Goal: Information Seeking & Learning: Learn about a topic

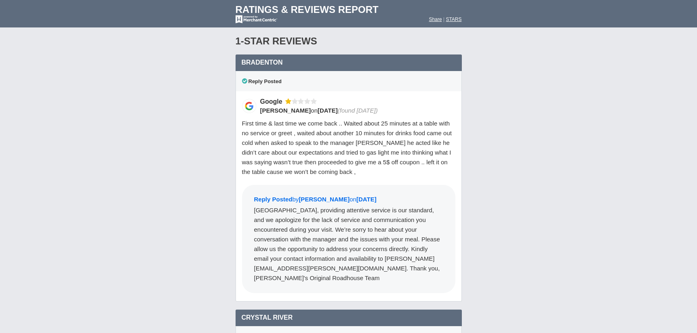
scroll to position [677, 0]
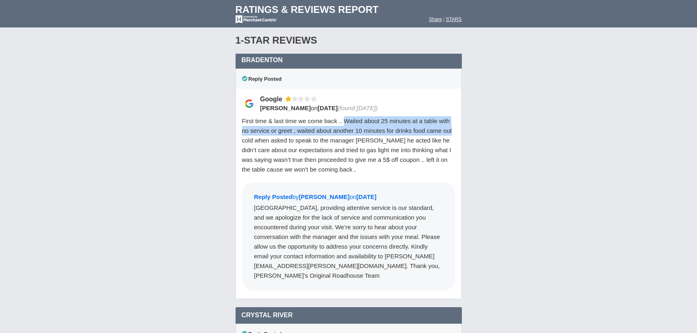
drag, startPoint x: 344, startPoint y: 117, endPoint x: 459, endPoint y: 128, distance: 115.7
click at [459, 128] on div "Google [PERSON_NAME] on [DATE] (found [DATE]) Reply Posted by [PERSON_NAME]" at bounding box center [349, 194] width 226 height 211
copy span "Waited about 25 minutes at a table with no service or greet , waited about anot…"
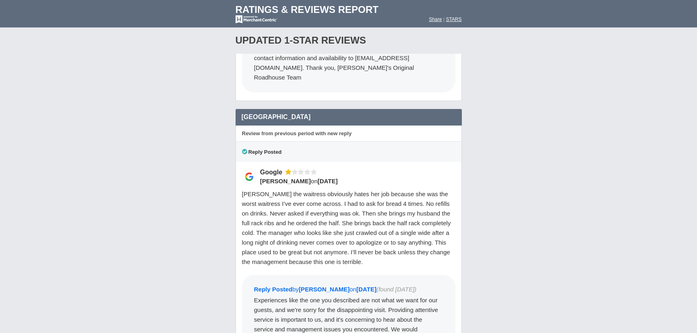
scroll to position [1558, 0]
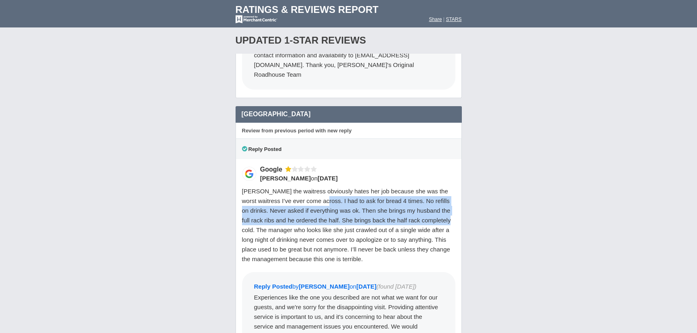
drag, startPoint x: 329, startPoint y: 155, endPoint x: 256, endPoint y: 189, distance: 80.4
click at [256, 189] on span "[PERSON_NAME] the waitress obviously hates her job because she was the worst wa…" at bounding box center [346, 225] width 209 height 75
copy span "had to ask for bread 4 times. No refills on drinks. Never asked if everything w…"
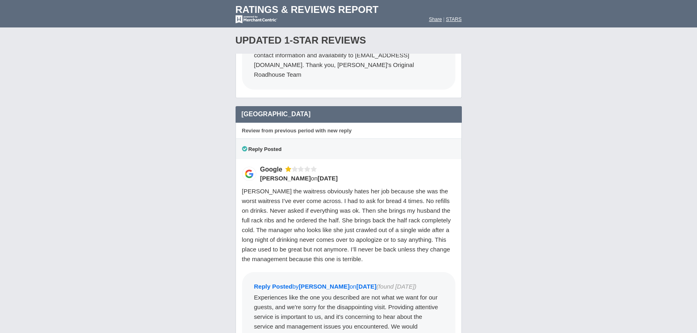
click at [329, 190] on span "[PERSON_NAME] the waitress obviously hates her job because she was the worst wa…" at bounding box center [346, 225] width 209 height 75
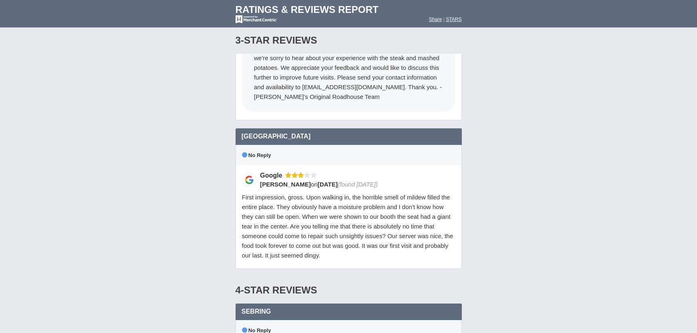
scroll to position [2053, 0]
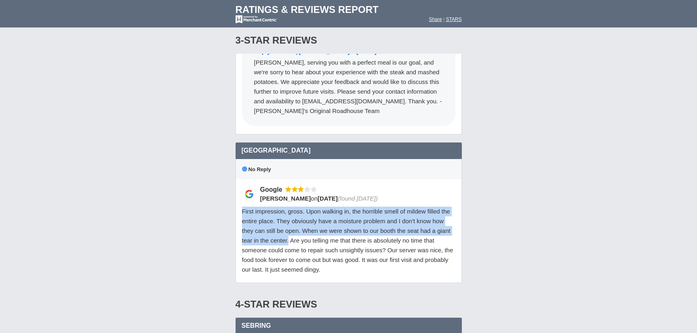
drag, startPoint x: 242, startPoint y: 164, endPoint x: 289, endPoint y: 197, distance: 57.3
click at [289, 208] on span "First impression, gross. Upon walking in, the horrible smell of mildew filled t…" at bounding box center [347, 240] width 211 height 65
copy span "First impression, gross. Upon walking in, the horrible smell of mildew filled t…"
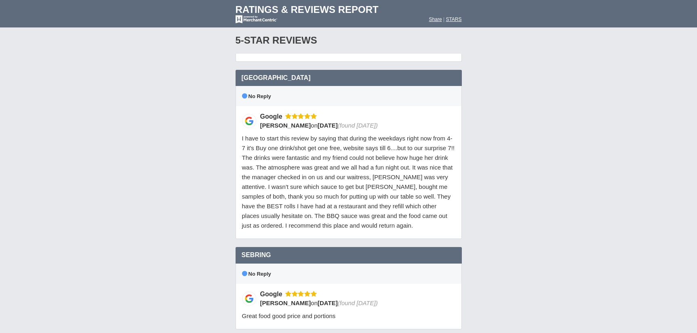
scroll to position [5901, 0]
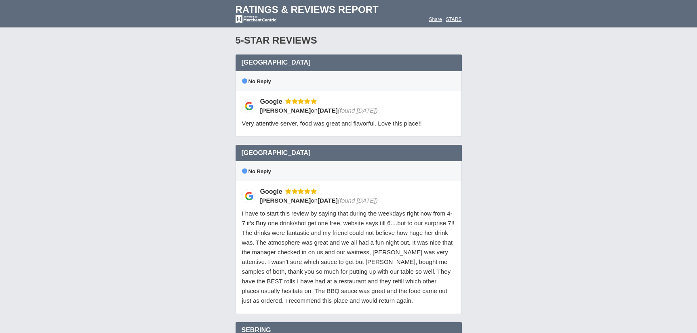
scroll to position [5329, 0]
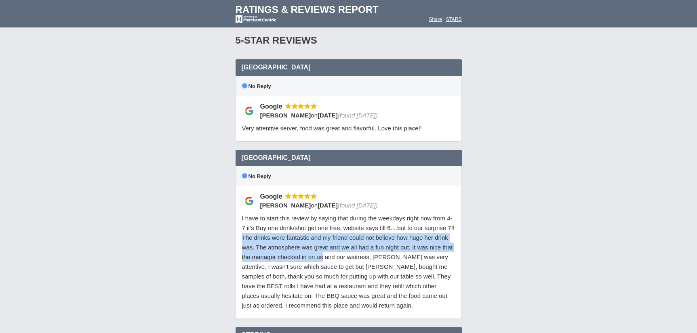
drag, startPoint x: 243, startPoint y: 163, endPoint x: 322, endPoint y: 186, distance: 82.5
click at [322, 215] on span "I have to start this review by saying that during the weekdays right now from 4…" at bounding box center [348, 262] width 213 height 94
copy span "The drinks were fantastic and my friend could not believe how huge her drink wa…"
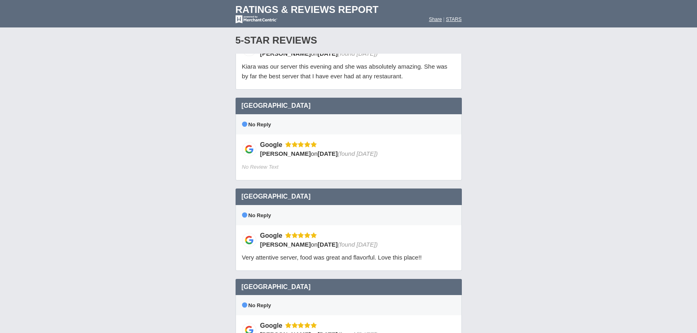
scroll to position [5016, 0]
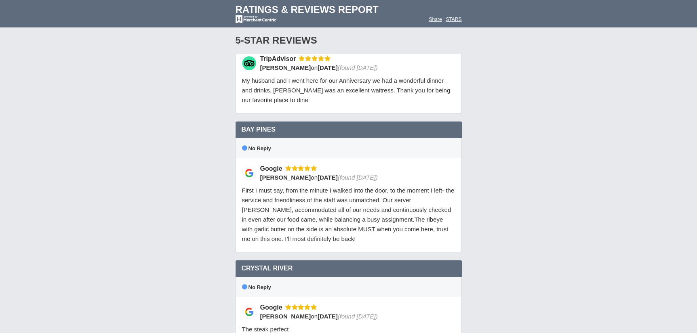
scroll to position [4424, 0]
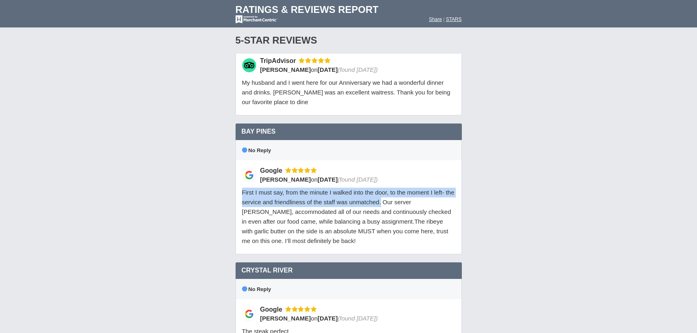
drag, startPoint x: 242, startPoint y: 121, endPoint x: 381, endPoint y: 133, distance: 138.7
click at [381, 189] on span "First I must say, from the minute I walked into the door, to the moment I left-…" at bounding box center [348, 216] width 213 height 55
copy span "First I must say, from the minute I walked into the door, to the moment I left-…"
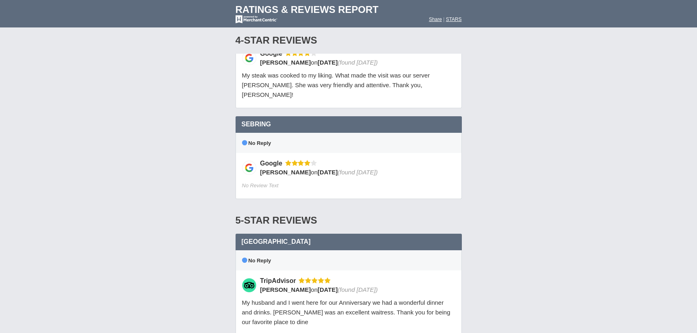
scroll to position [4183, 0]
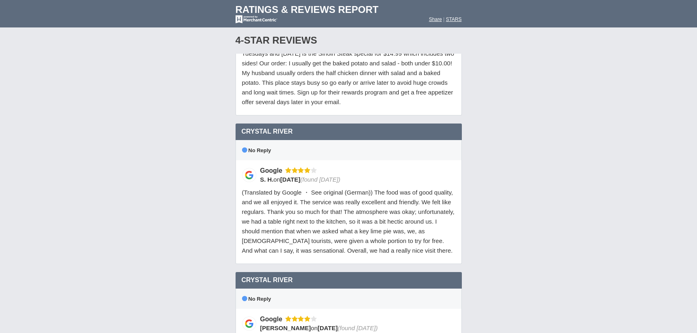
scroll to position [3645, 0]
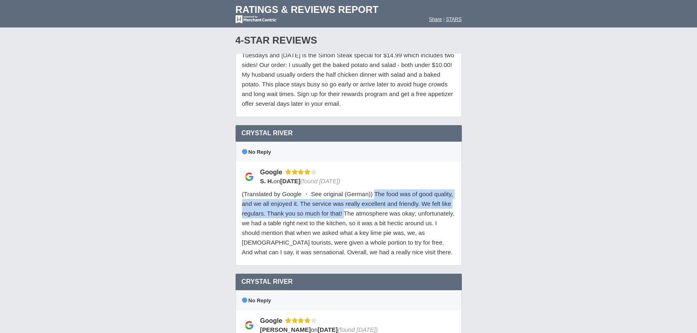
drag, startPoint x: 375, startPoint y: 133, endPoint x: 345, endPoint y: 156, distance: 38.3
click at [345, 191] on span "(Translated by Google ・ See original (German)) The food was of good quality, an…" at bounding box center [348, 223] width 213 height 65
copy span "The food was of good quality, and we all enjoyed it. The service was really exc…"
